Goal: Task Accomplishment & Management: Manage account settings

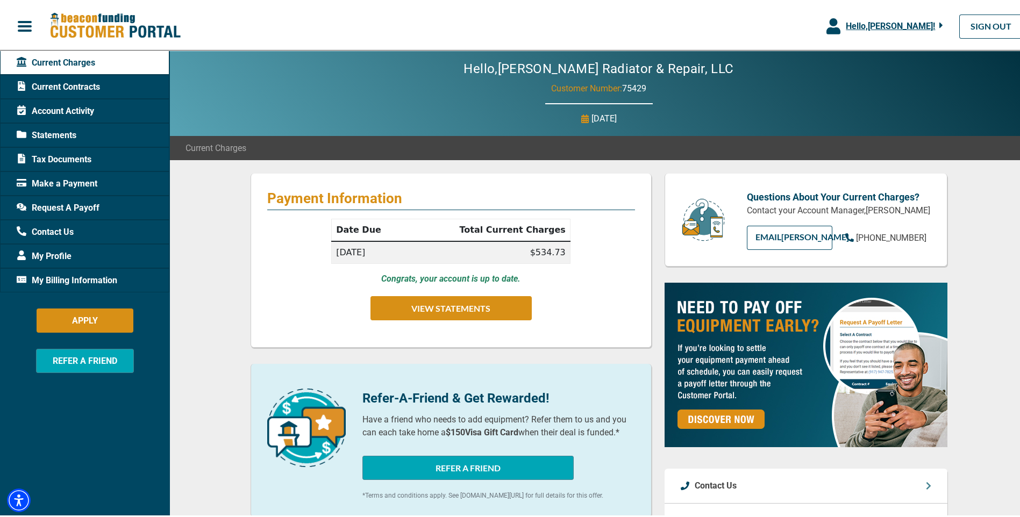
click at [49, 87] on span "Current Contracts" at bounding box center [58, 84] width 83 height 13
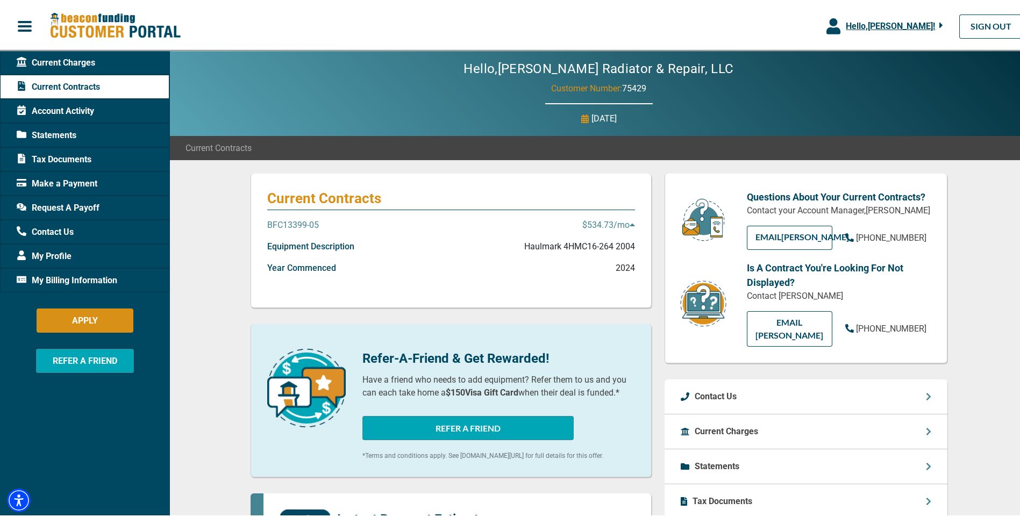
click at [49, 156] on span "Tax Documents" at bounding box center [54, 157] width 75 height 13
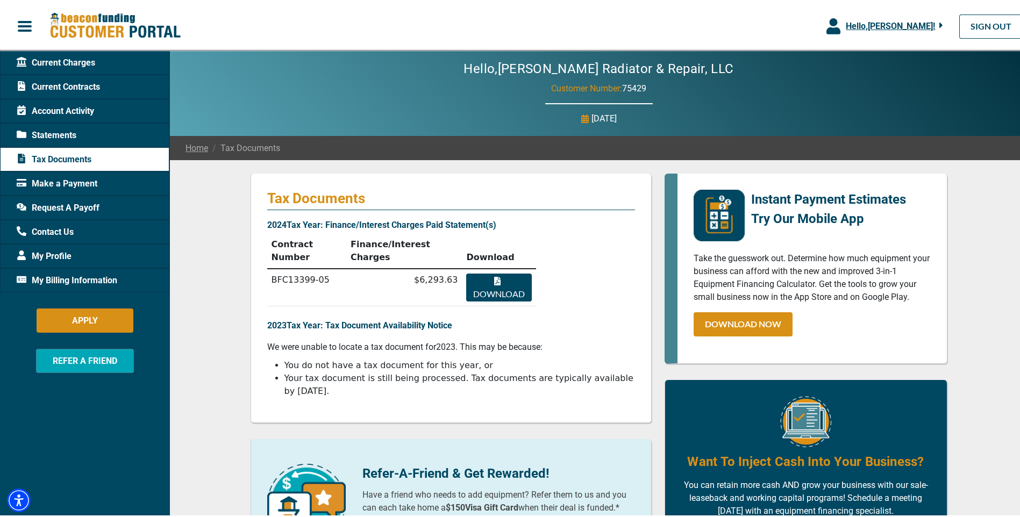
click at [494, 271] on button "Download" at bounding box center [498, 285] width 65 height 28
click at [43, 132] on span "Statements" at bounding box center [47, 133] width 60 height 13
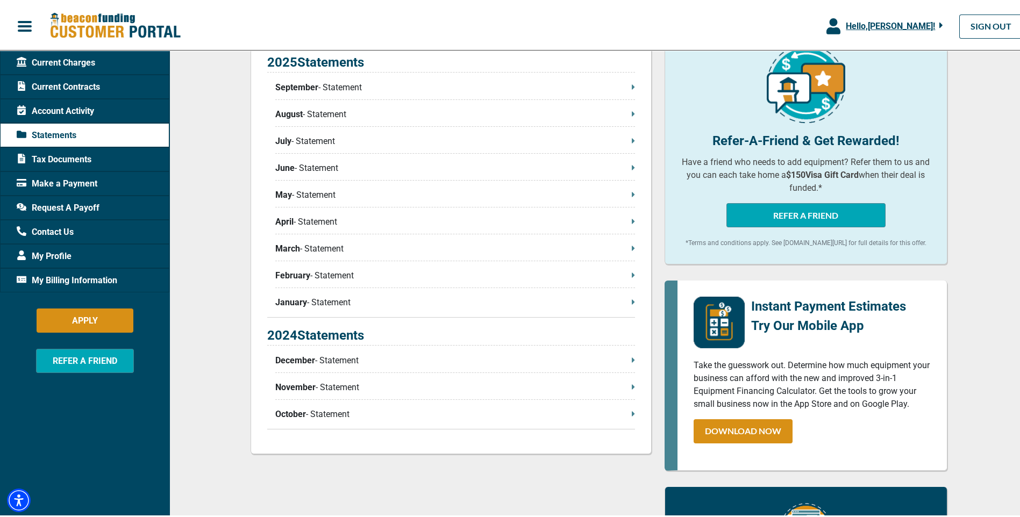
scroll to position [269, 0]
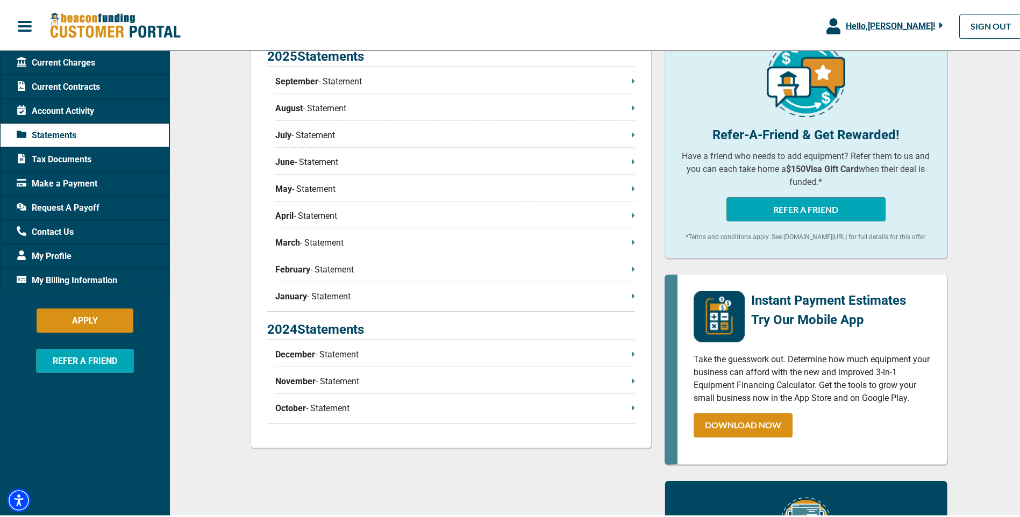
click at [291, 405] on span "October" at bounding box center [290, 406] width 31 height 13
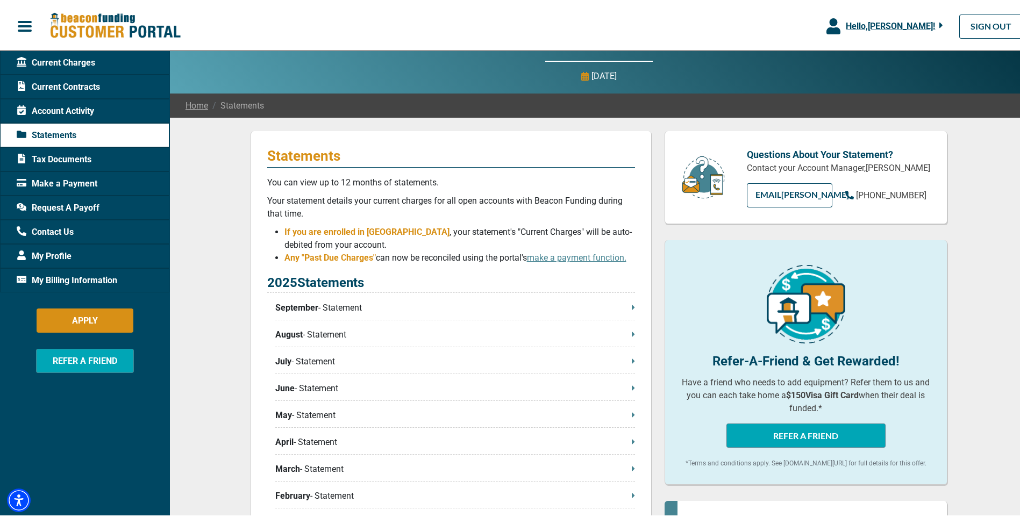
scroll to position [0, 0]
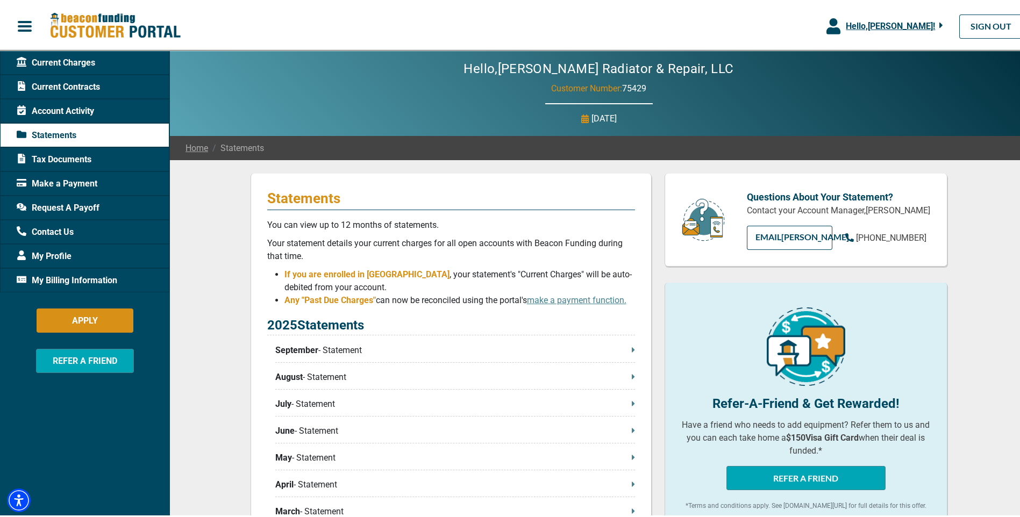
click at [53, 250] on span "My Profile" at bounding box center [44, 254] width 55 height 13
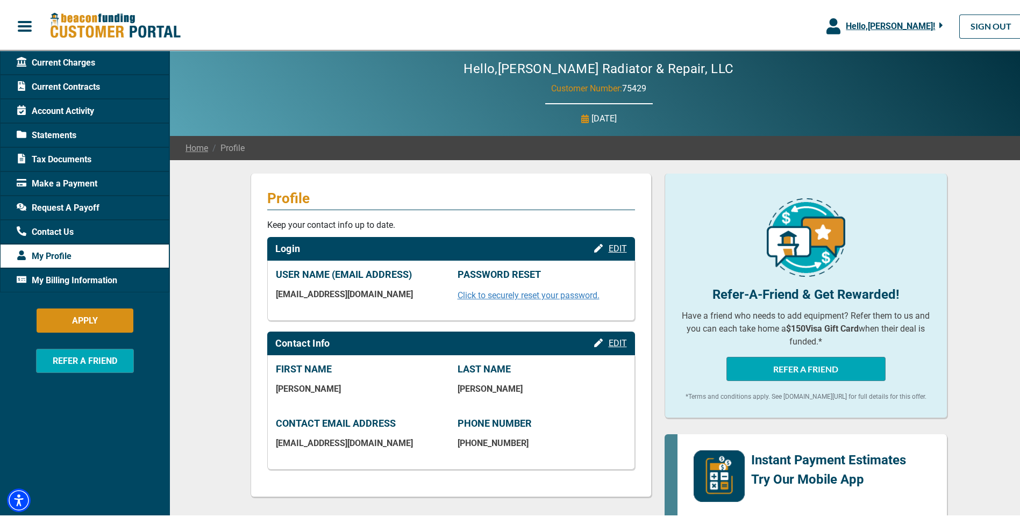
click at [58, 106] on span "Account Activity" at bounding box center [55, 109] width 77 height 13
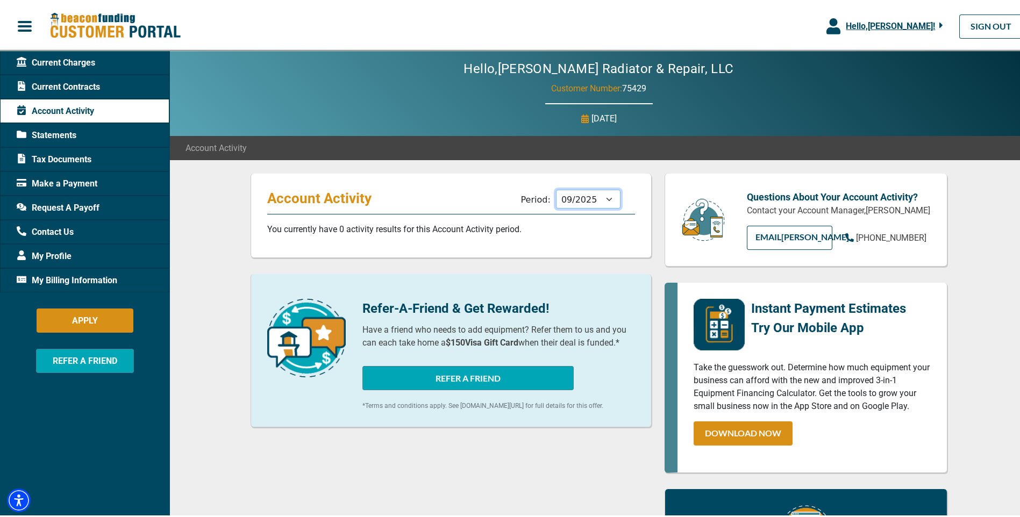
click at [602, 198] on select "10/2025 09/2025 08/2025 07/2025 06/2025 05/2025 04/2025 03/2025 02/2025 01/2025…" at bounding box center [588, 197] width 64 height 19
select select "10/2024"
click at [556, 188] on select "10/2025 09/2025 08/2025 07/2025 06/2025 05/2025 04/2025 03/2025 02/2025 01/2025…" at bounding box center [588, 197] width 64 height 19
click at [63, 132] on span "Statements" at bounding box center [47, 133] width 60 height 13
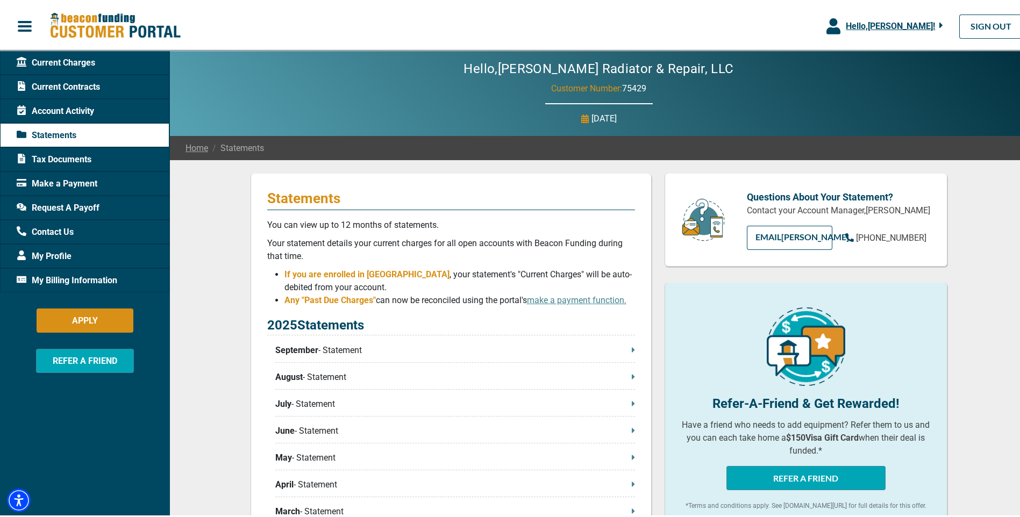
click at [881, 26] on span "Hello, [PERSON_NAME] !" at bounding box center [889, 24] width 89 height 10
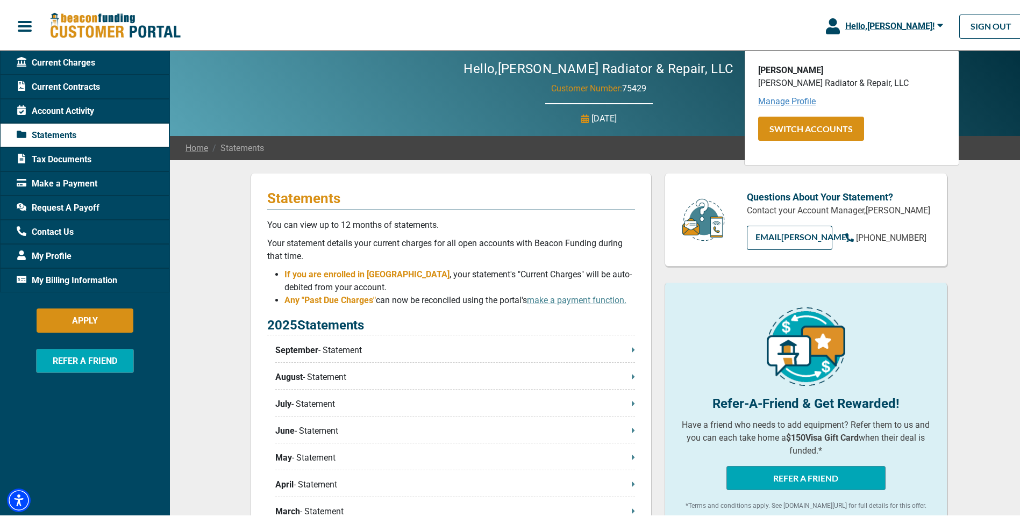
click at [768, 103] on link "Manage Profile" at bounding box center [787, 99] width 58 height 10
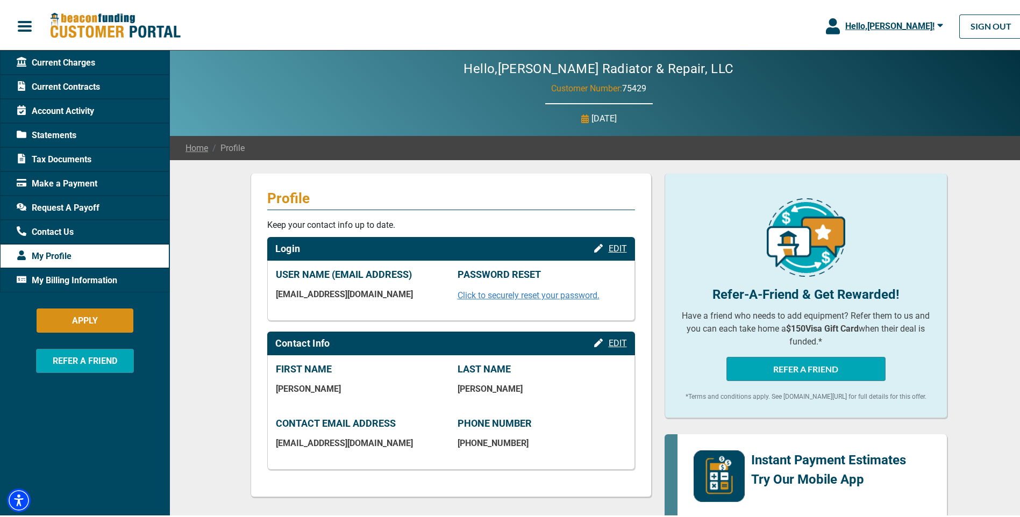
click at [31, 23] on span "button" at bounding box center [25, 24] width 16 height 16
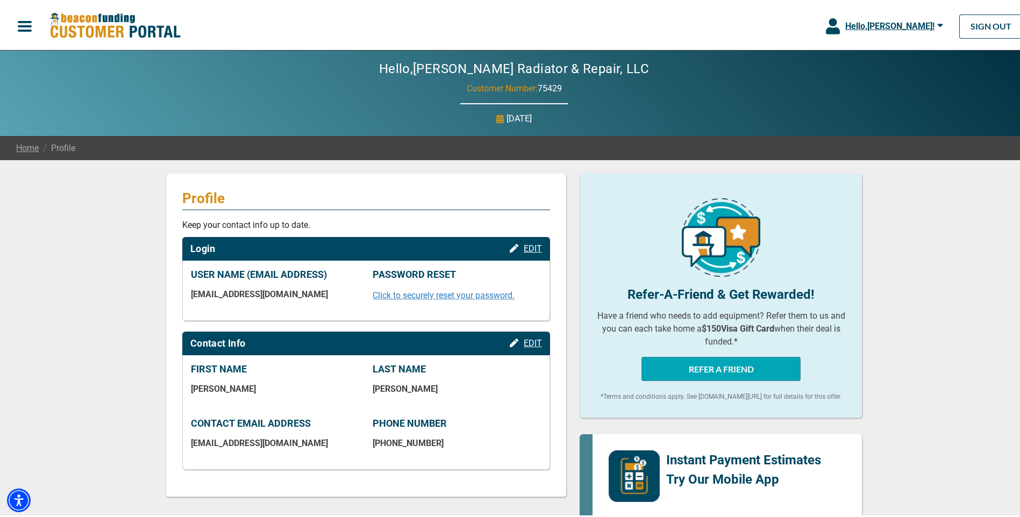
click at [30, 23] on span "button" at bounding box center [25, 24] width 16 height 16
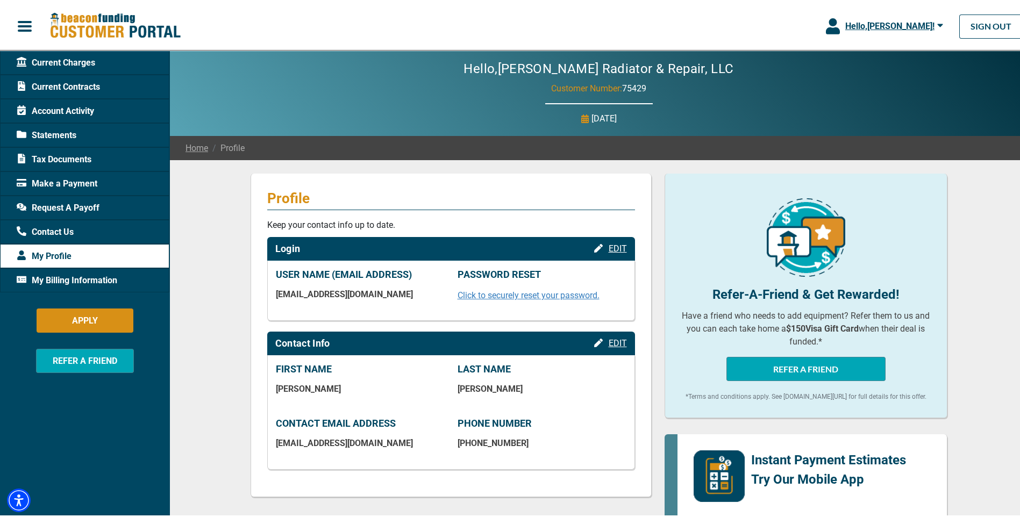
click at [197, 147] on link "Home" at bounding box center [196, 146] width 23 height 13
